Goal: Check status: Check status

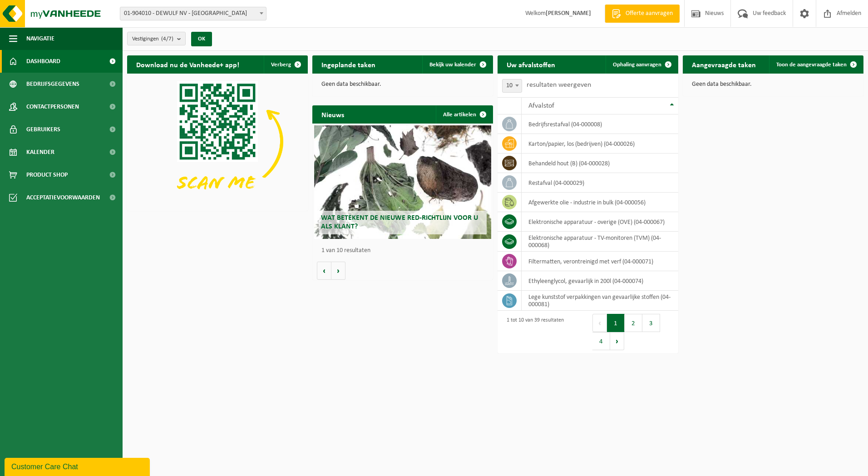
click at [264, 11] on span at bounding box center [261, 13] width 9 height 12
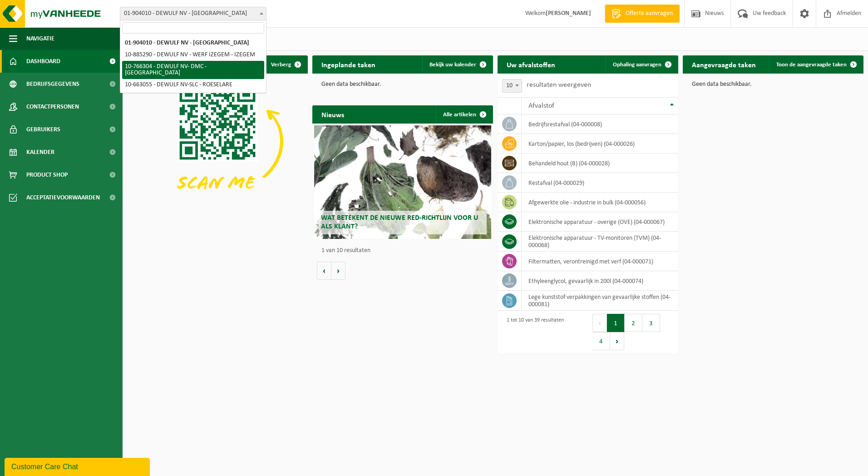
select select "13137"
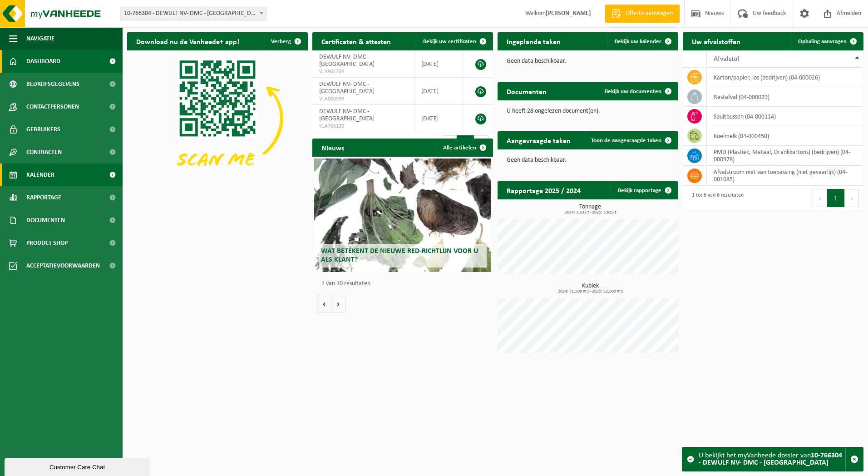
click at [47, 171] on span "Kalender" at bounding box center [40, 174] width 28 height 23
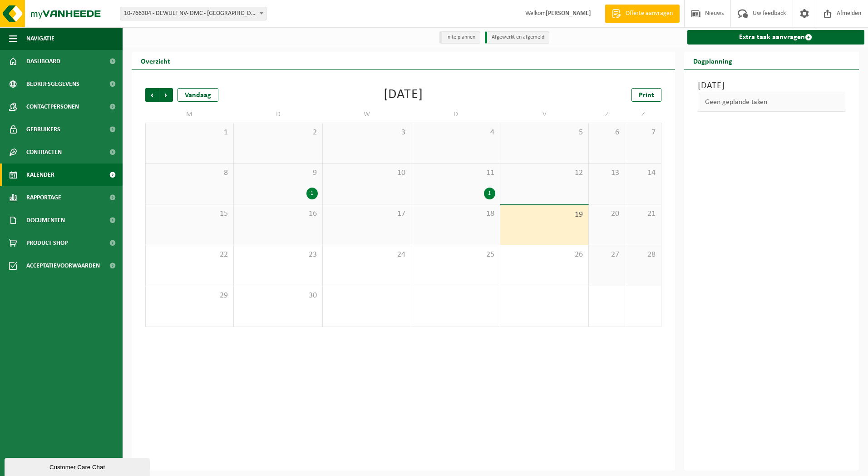
click at [458, 36] on li "In te plannen" at bounding box center [459, 37] width 41 height 12
drag, startPoint x: 447, startPoint y: 35, endPoint x: 485, endPoint y: 36, distance: 37.7
click at [485, 36] on ul "In te plannen Afgewerkt en afgemeld" at bounding box center [495, 37] width 117 height 15
drag, startPoint x: 485, startPoint y: 36, endPoint x: 614, endPoint y: 55, distance: 130.3
click at [614, 55] on div "Overzicht" at bounding box center [403, 61] width 543 height 18
